Goal: Register for event/course

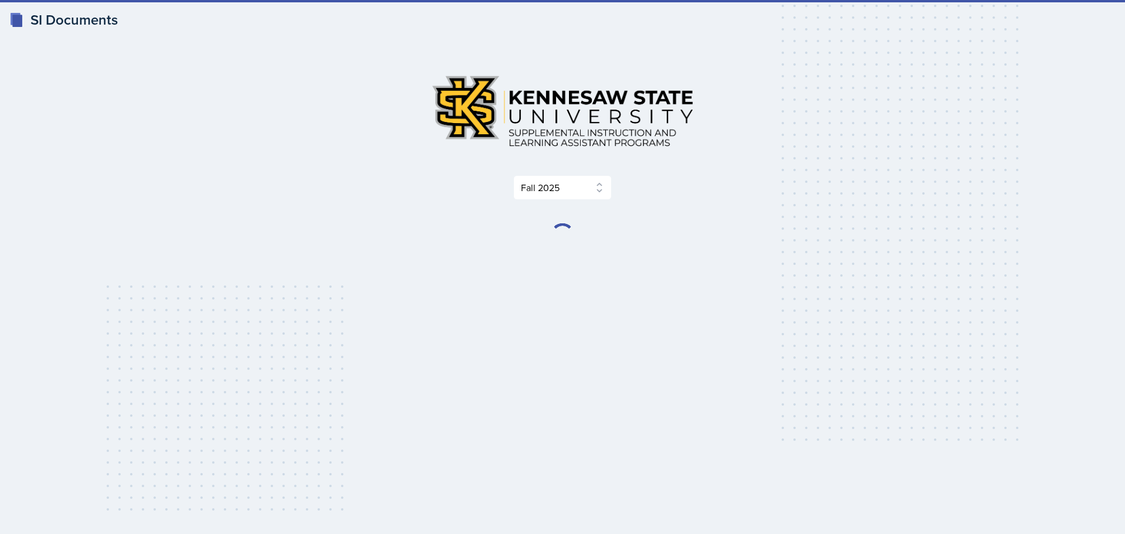
select select "2bed604d-1099-4043-b1bc-2365e8740244"
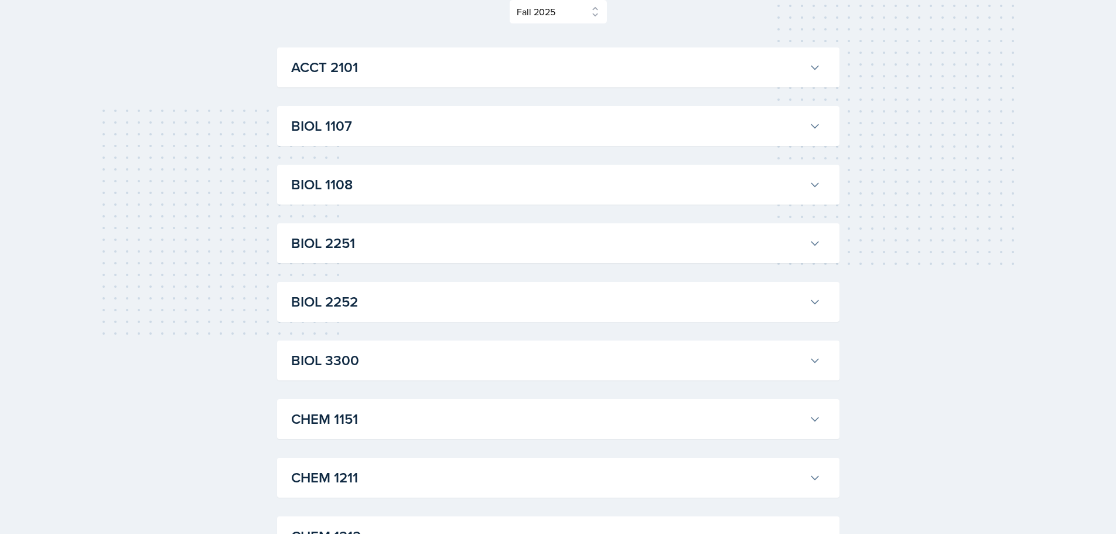
scroll to position [117, 0]
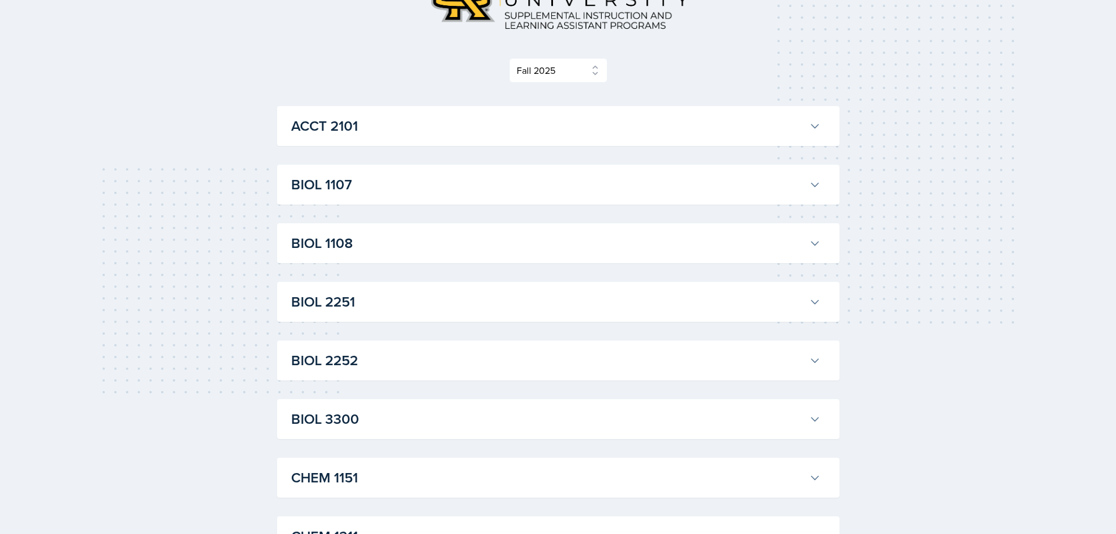
click at [388, 185] on h3 "BIOL 1107" at bounding box center [547, 184] width 513 height 21
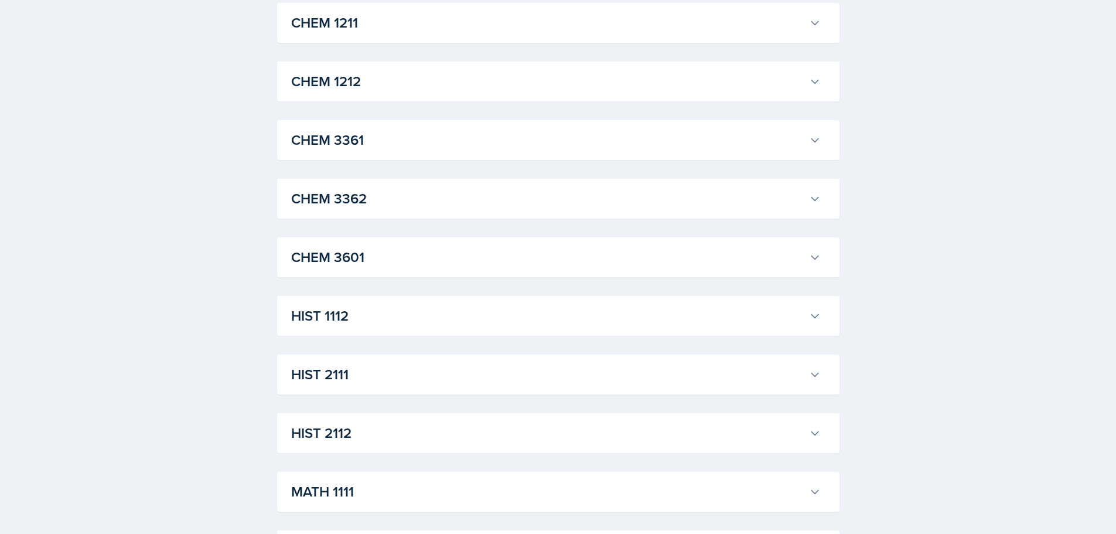
scroll to position [1406, 0]
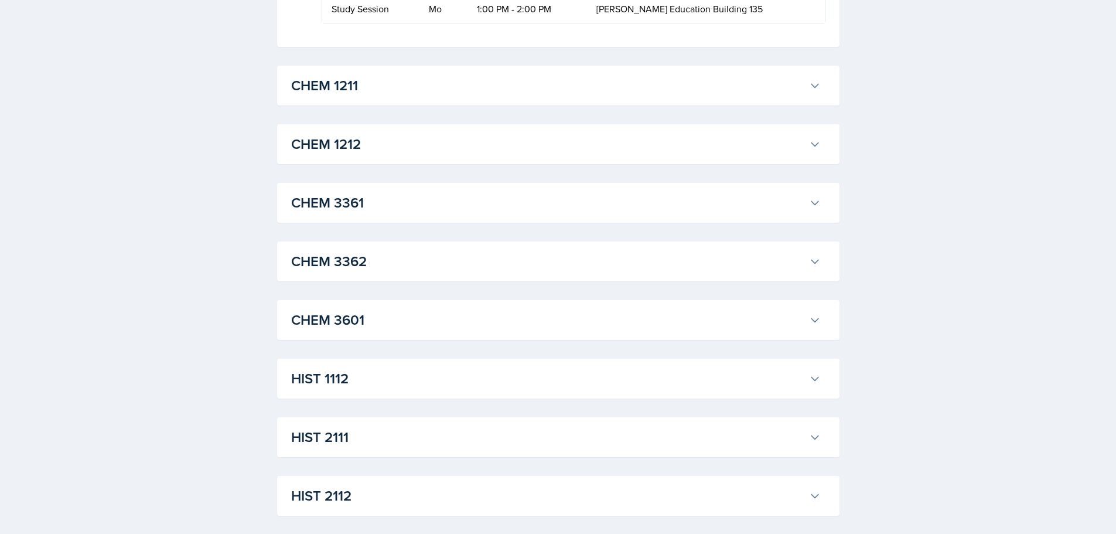
scroll to position [1464, 0]
click at [347, 95] on h3 "CHEM 1211" at bounding box center [547, 84] width 513 height 21
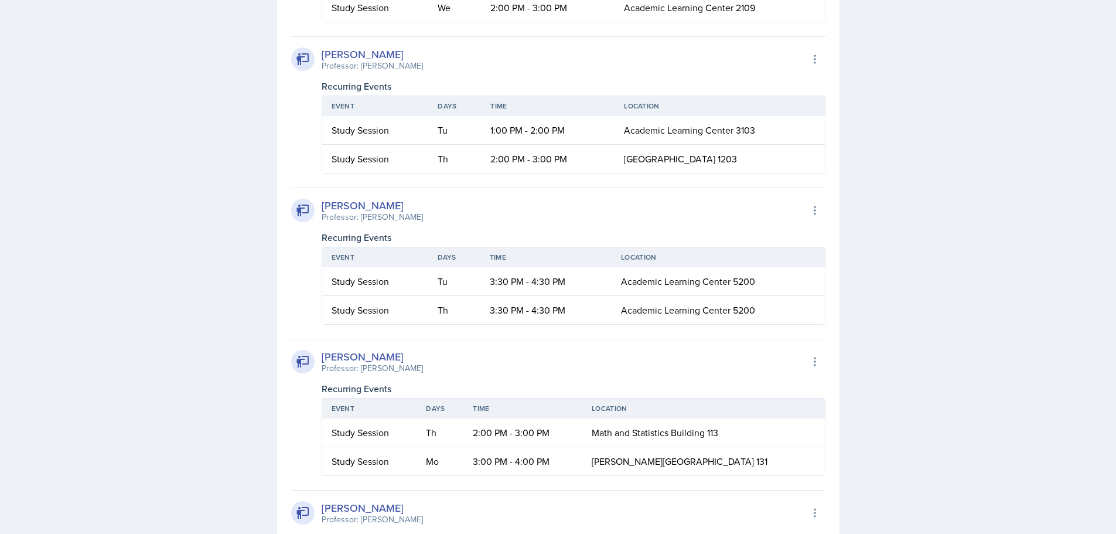
scroll to position [1874, 0]
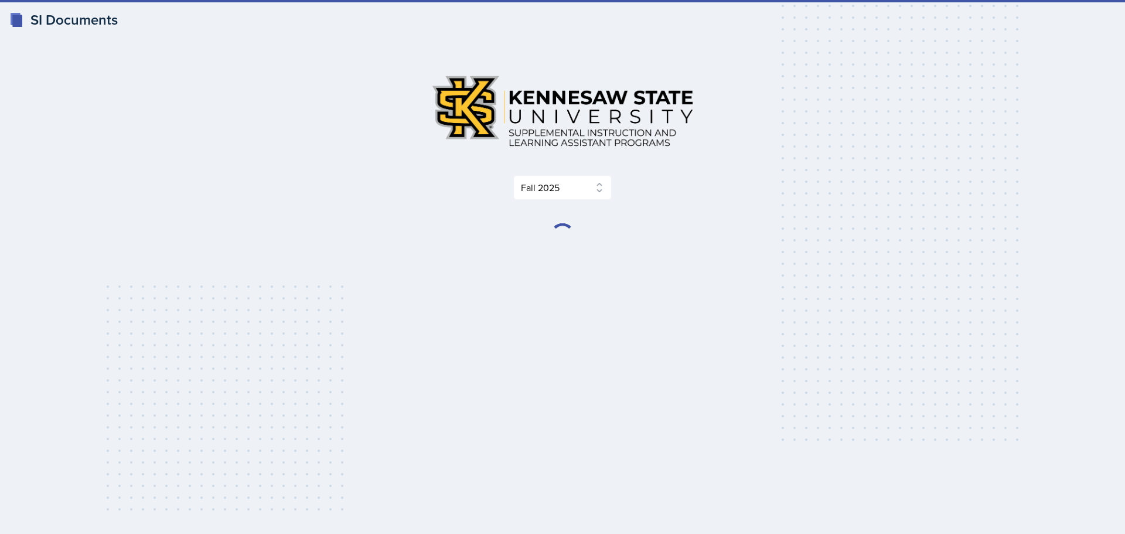
select select "2bed604d-1099-4043-b1bc-2365e8740244"
